Goal: Task Accomplishment & Management: Use online tool/utility

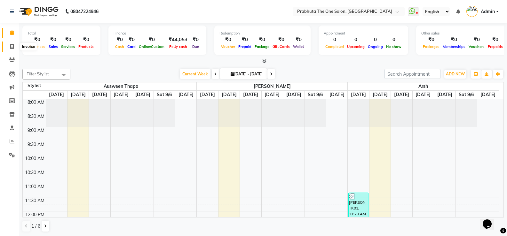
click at [11, 46] on icon at bounding box center [12, 46] width 4 height 5
select select "service"
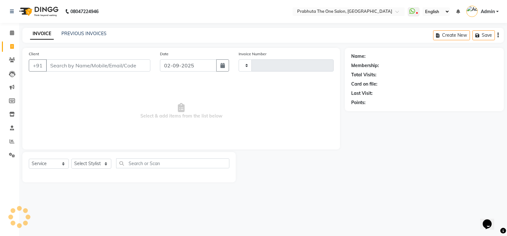
type input "1168"
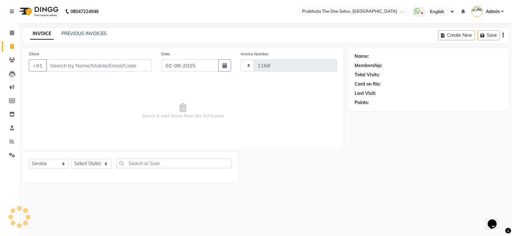
select select "5326"
click at [71, 66] on input "Client" at bounding box center [99, 66] width 106 height 12
click at [90, 35] on link "PREVIOUS INVOICES" at bounding box center [83, 34] width 45 height 6
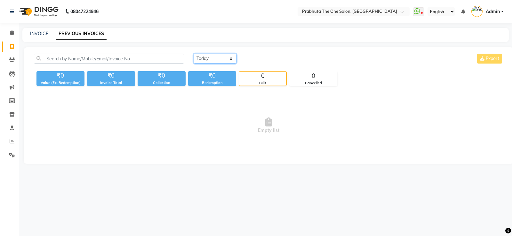
click at [206, 58] on select "[DATE] [DATE] Custom Range" at bounding box center [215, 59] width 43 height 10
select select "[DATE]"
click at [194, 54] on select "[DATE] [DATE] Custom Range" at bounding box center [215, 59] width 43 height 10
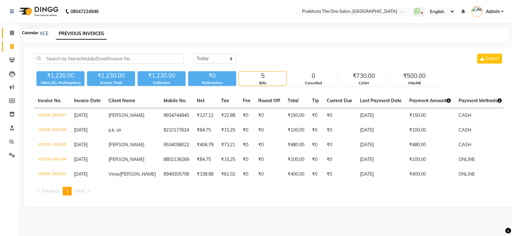
click at [9, 32] on span at bounding box center [11, 32] width 11 height 7
